Goal: Information Seeking & Learning: Learn about a topic

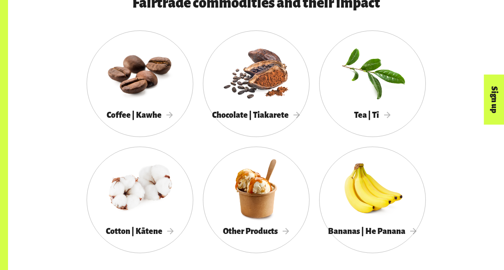
scroll to position [421, 0]
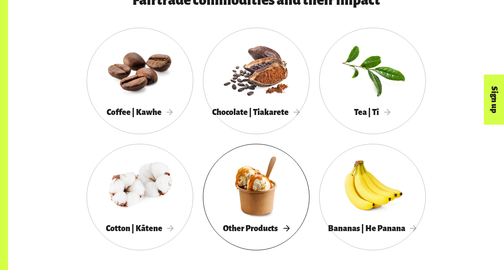
click at [279, 223] on div "Other Products" at bounding box center [256, 229] width 107 height 16
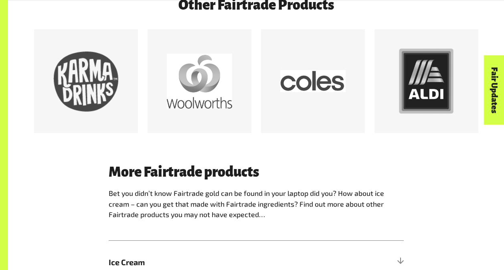
scroll to position [471, 0]
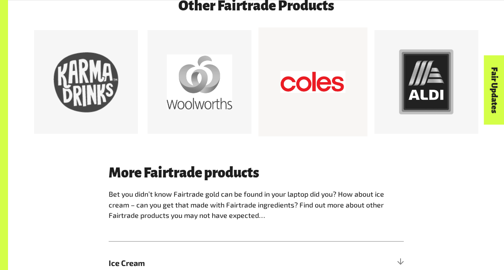
click at [286, 100] on div at bounding box center [312, 82] width 65 height 65
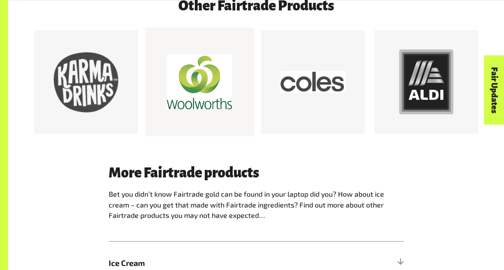
click at [220, 99] on div at bounding box center [199, 82] width 65 height 65
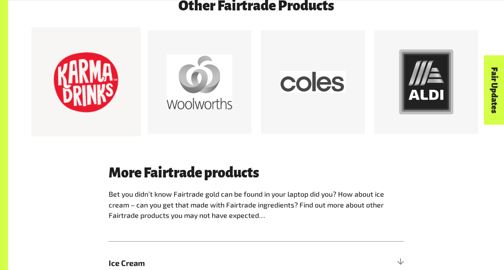
click at [100, 91] on div at bounding box center [85, 82] width 65 height 65
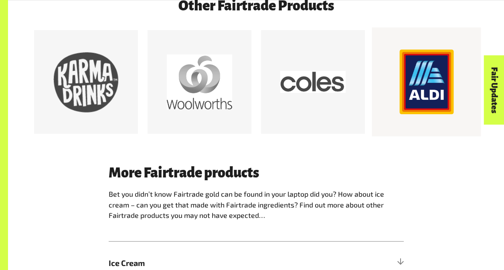
click at [422, 98] on div at bounding box center [426, 82] width 65 height 65
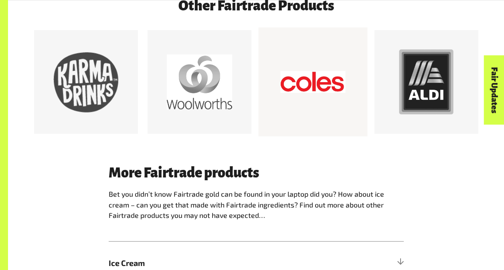
click at [302, 83] on div at bounding box center [312, 82] width 65 height 65
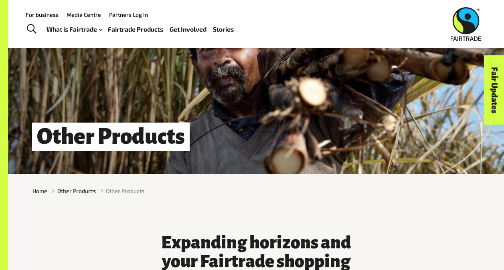
scroll to position [0, 0]
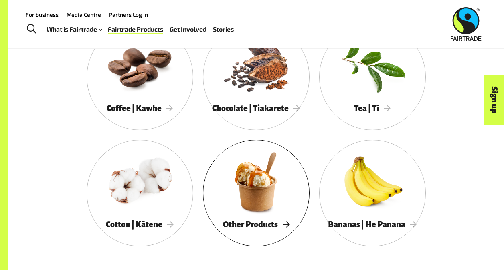
scroll to position [422, 0]
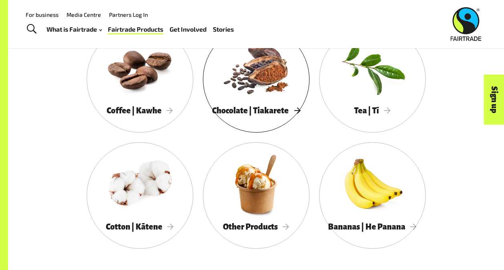
click at [270, 85] on div at bounding box center [256, 67] width 107 height 69
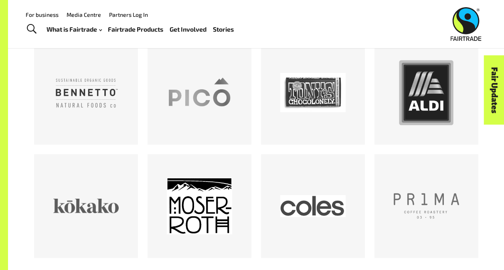
scroll to position [465, 0]
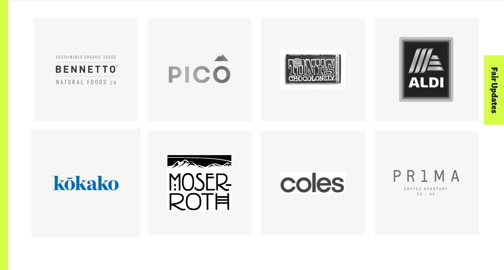
click at [103, 166] on div at bounding box center [85, 182] width 65 height 65
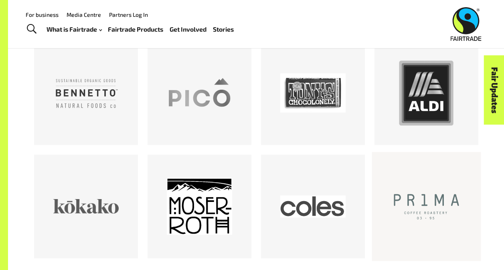
scroll to position [441, 0]
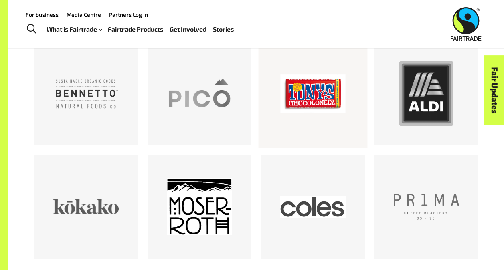
click at [328, 111] on div at bounding box center [312, 93] width 65 height 65
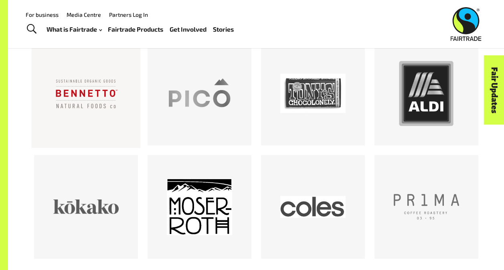
click at [92, 122] on div at bounding box center [85, 93] width 65 height 65
